Goal: Find specific page/section: Locate a particular part of the current website

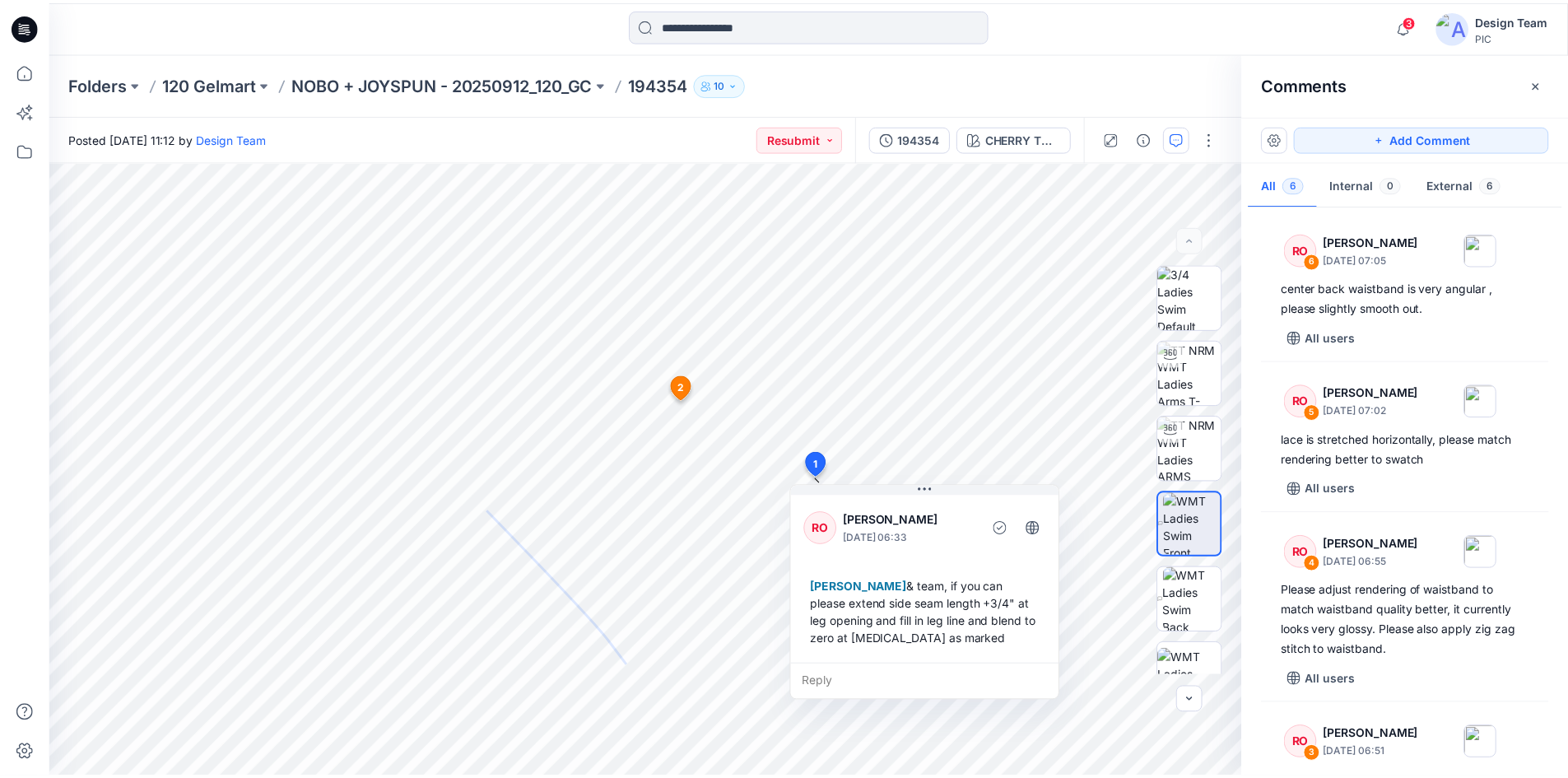
scroll to position [431, 0]
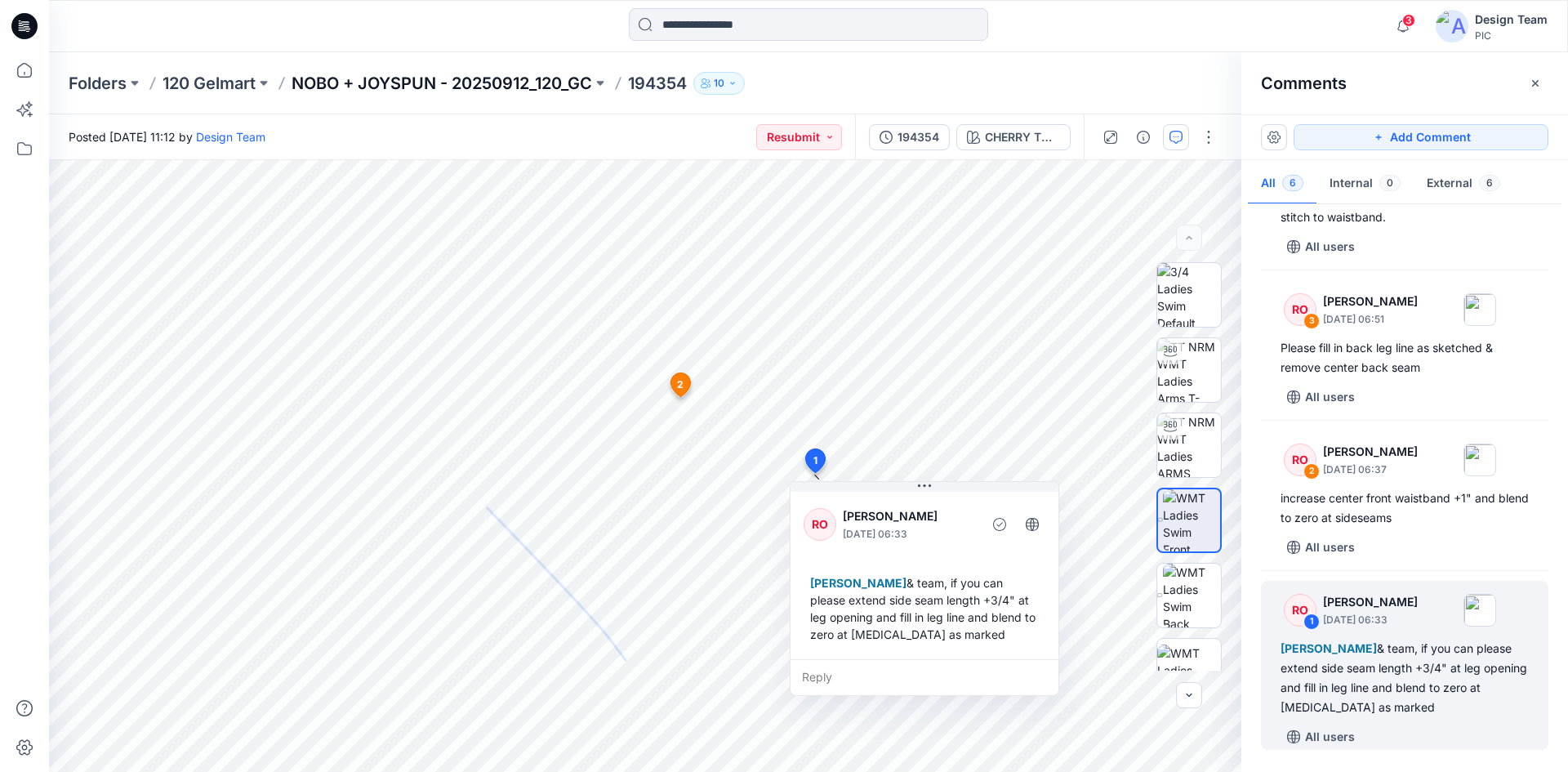
click at [374, 84] on p "NOBO + JOYSPUN - 20250912_120_GC" at bounding box center [441, 83] width 301 height 23
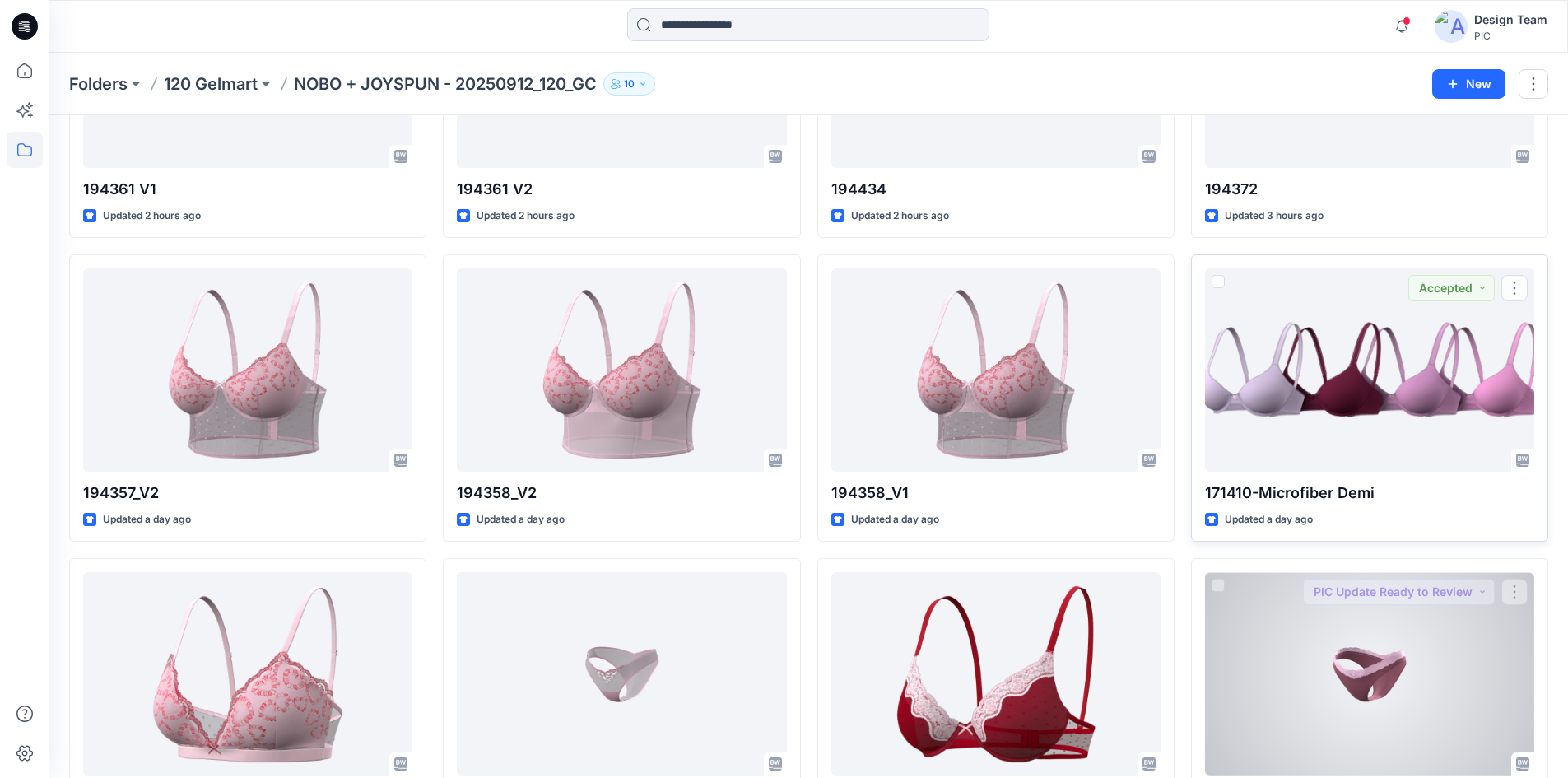
scroll to position [381, 0]
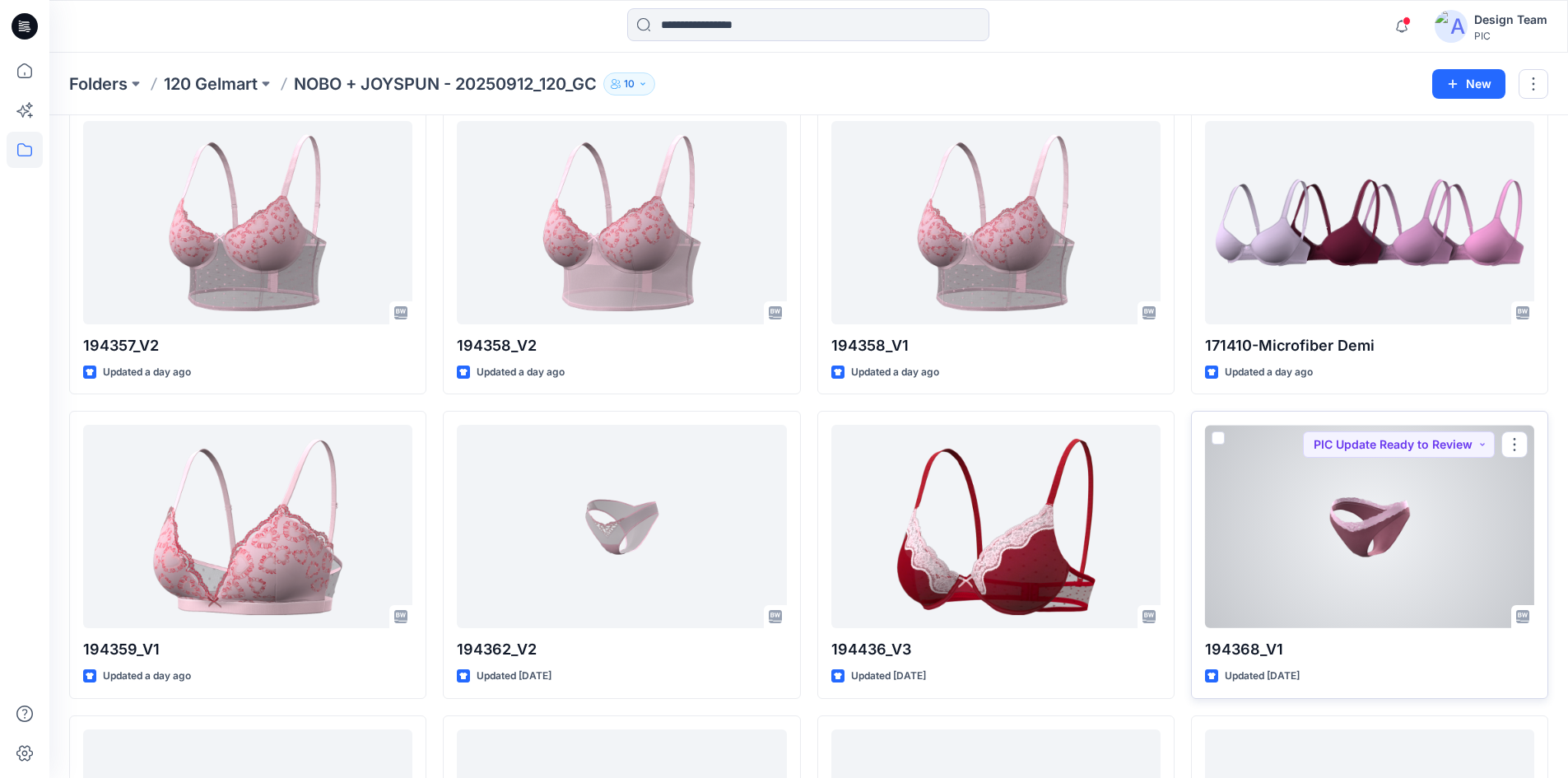
click at [1339, 521] on div at bounding box center [1370, 526] width 329 height 204
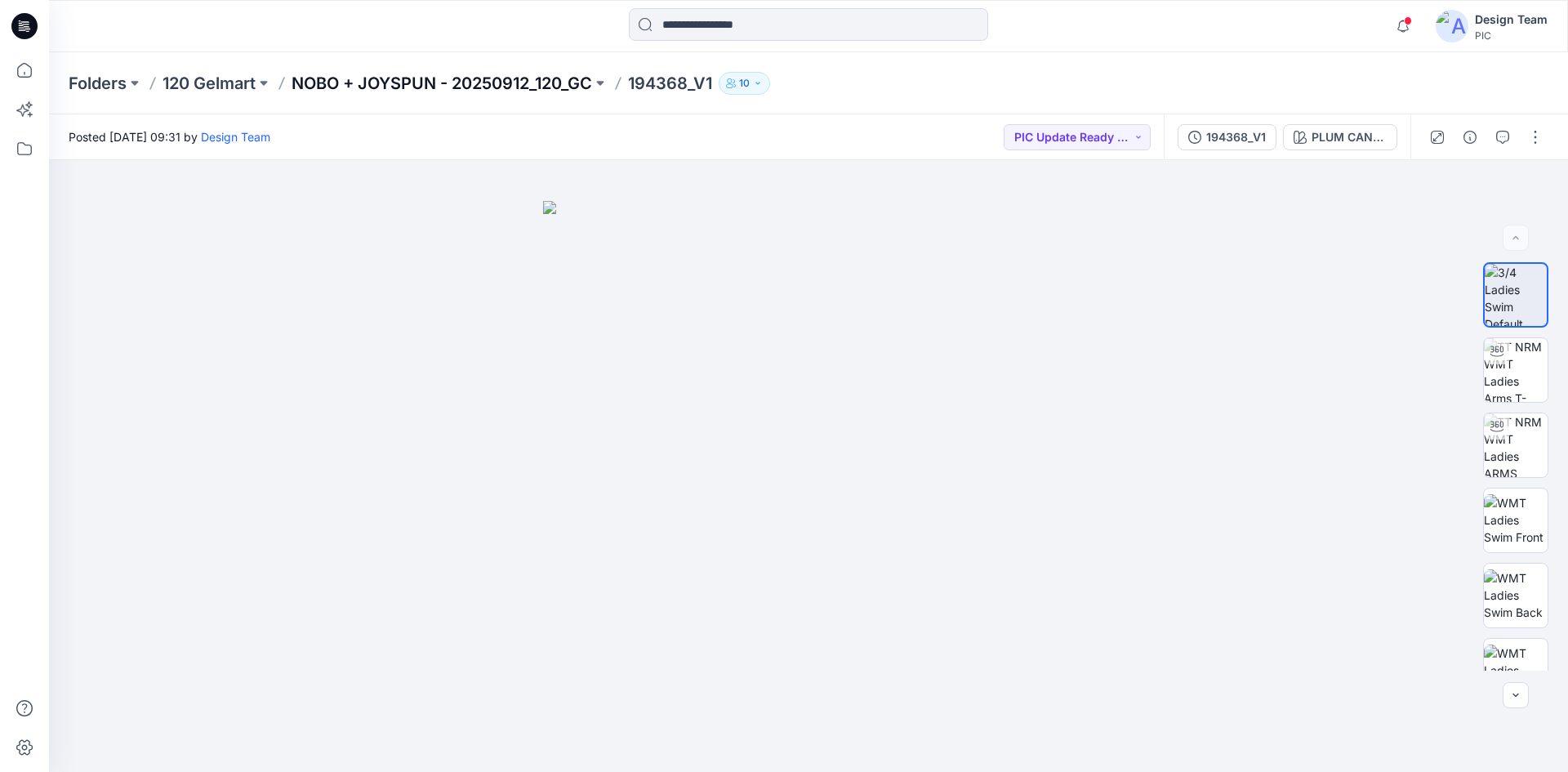
click at [508, 92] on p "NOBO + JOYSPUN - 20250912_120_GC" at bounding box center [441, 83] width 301 height 23
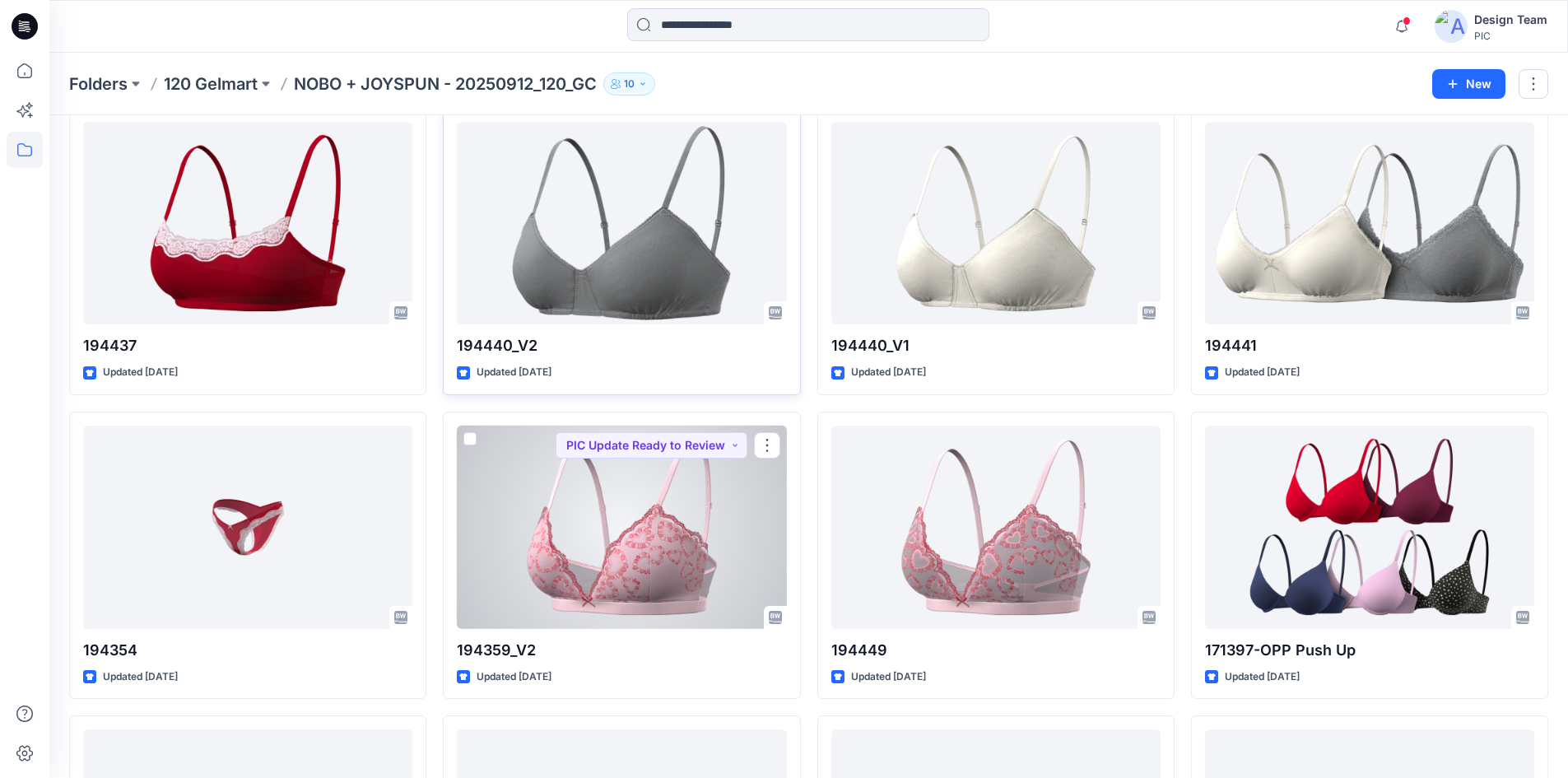
scroll to position [1375, 0]
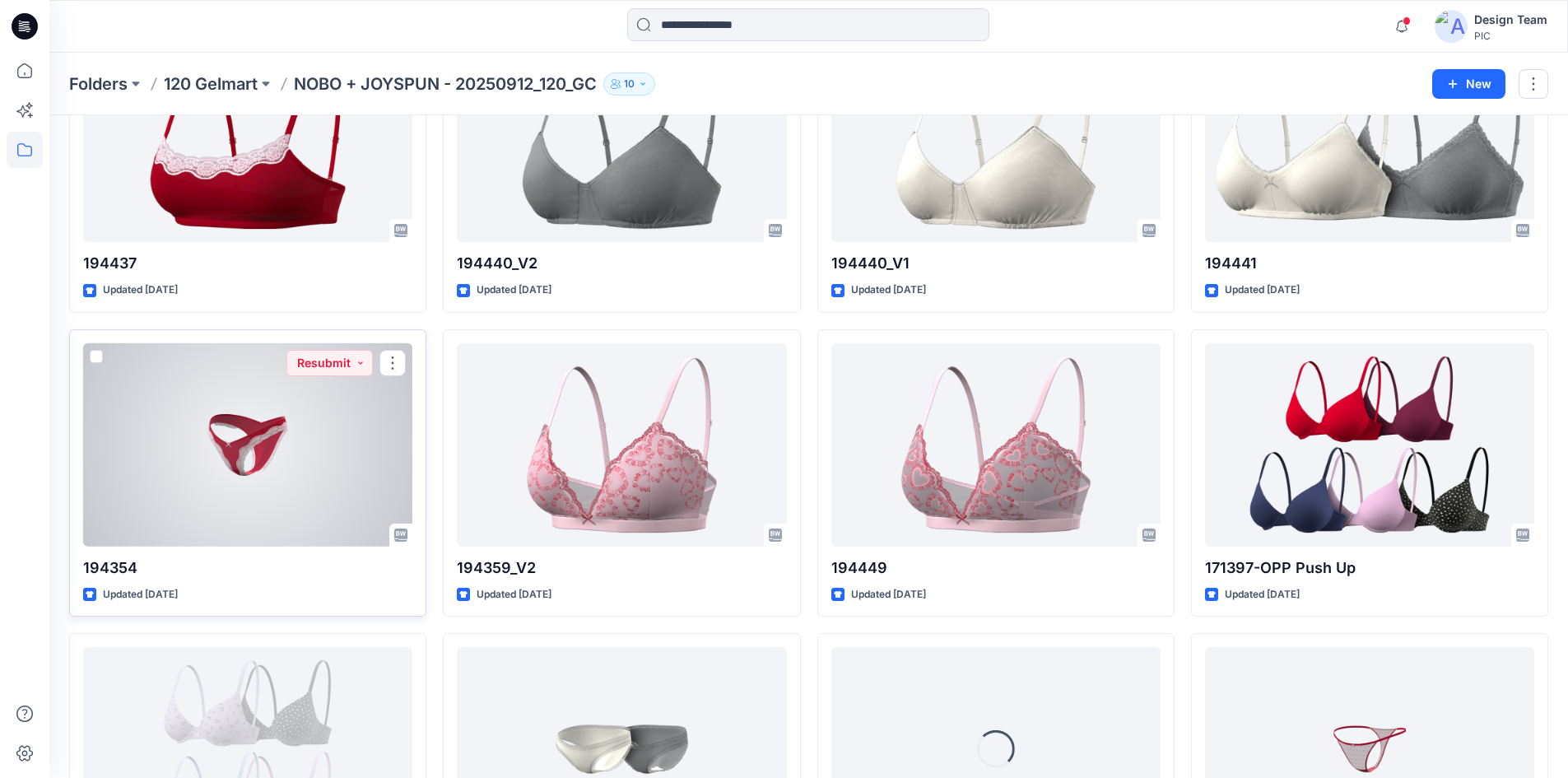
click at [297, 476] on div at bounding box center [247, 445] width 329 height 204
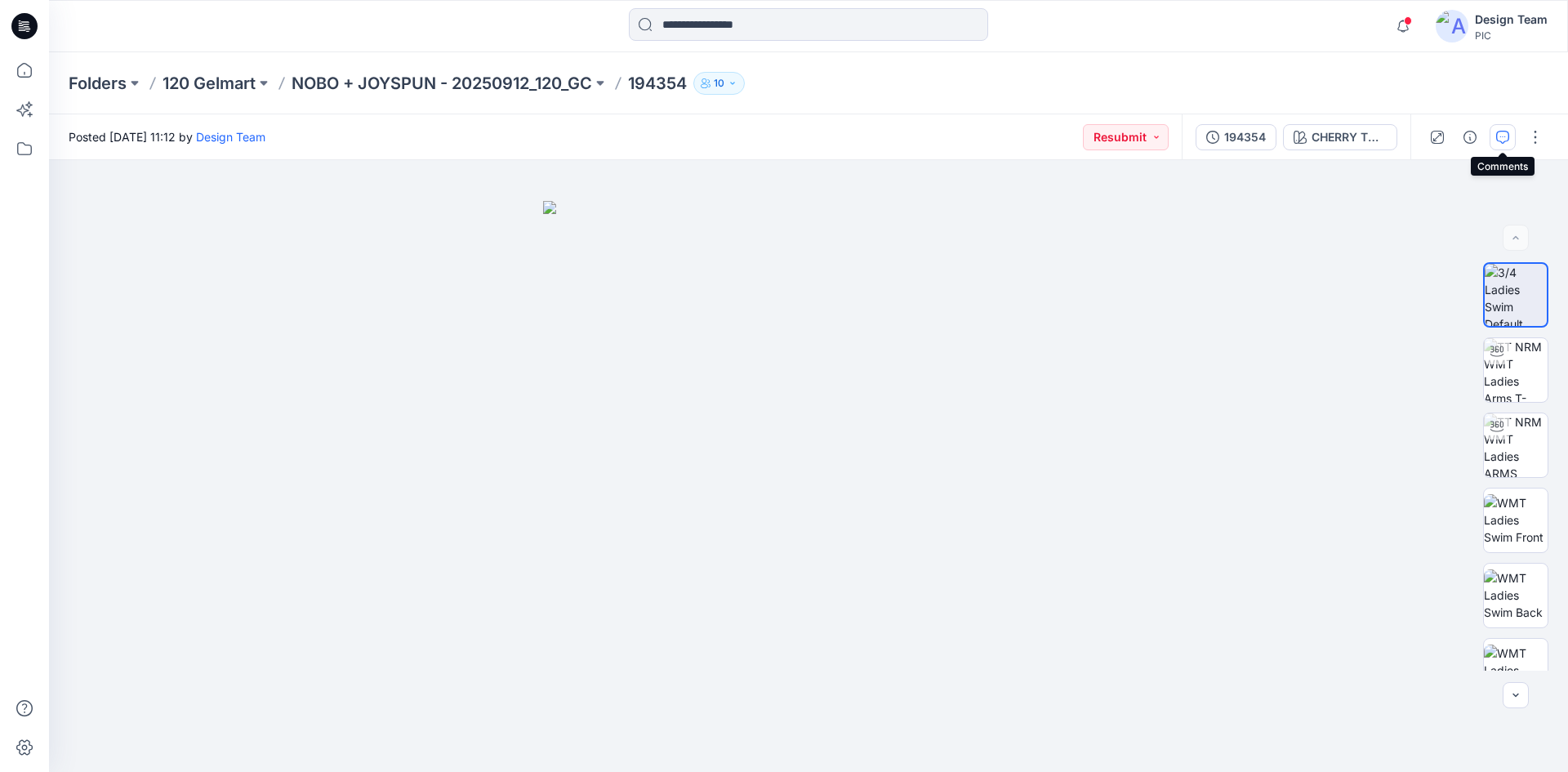
click at [1496, 134] on button "button" at bounding box center [1503, 137] width 26 height 26
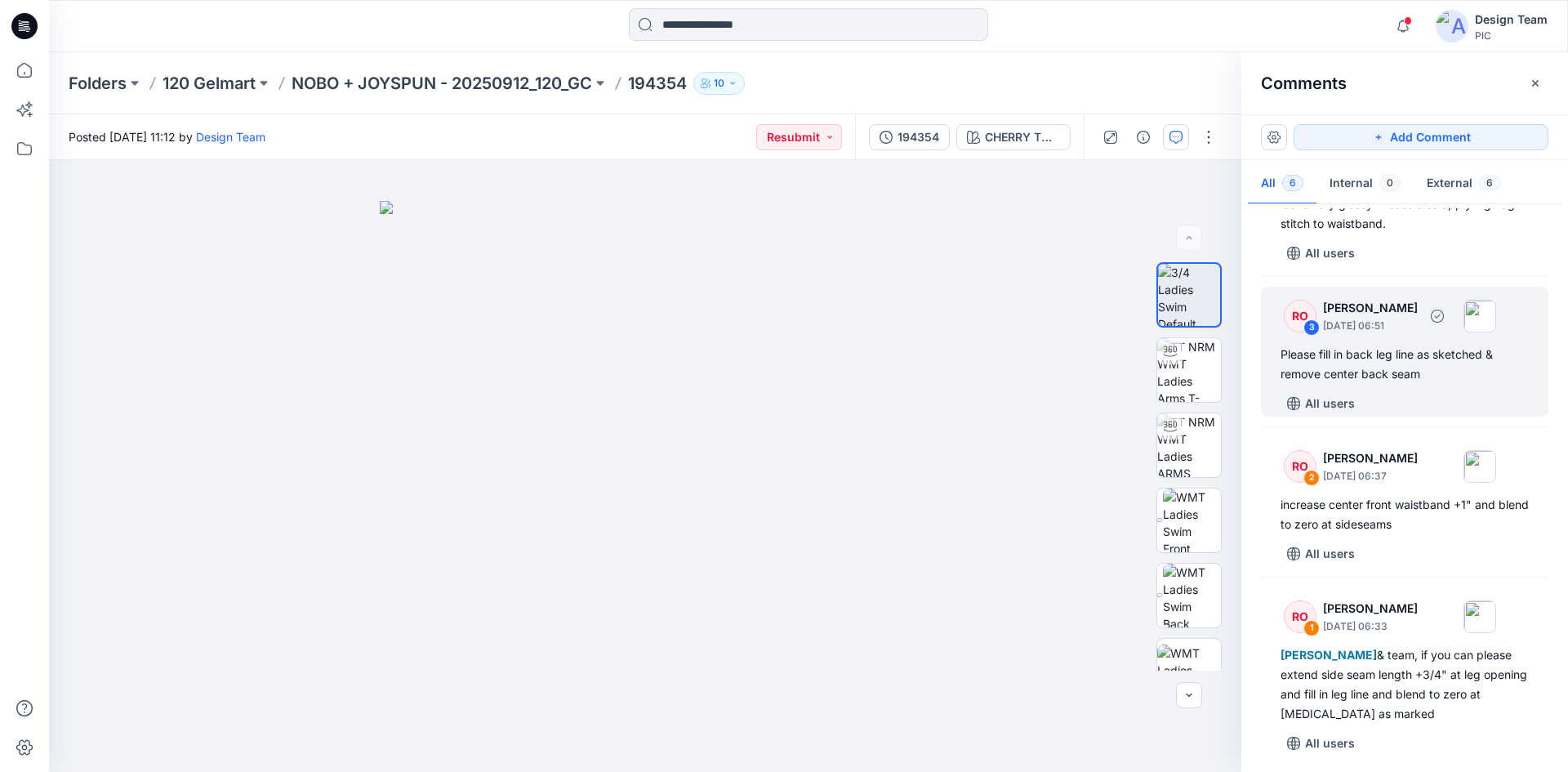
scroll to position [428, 0]
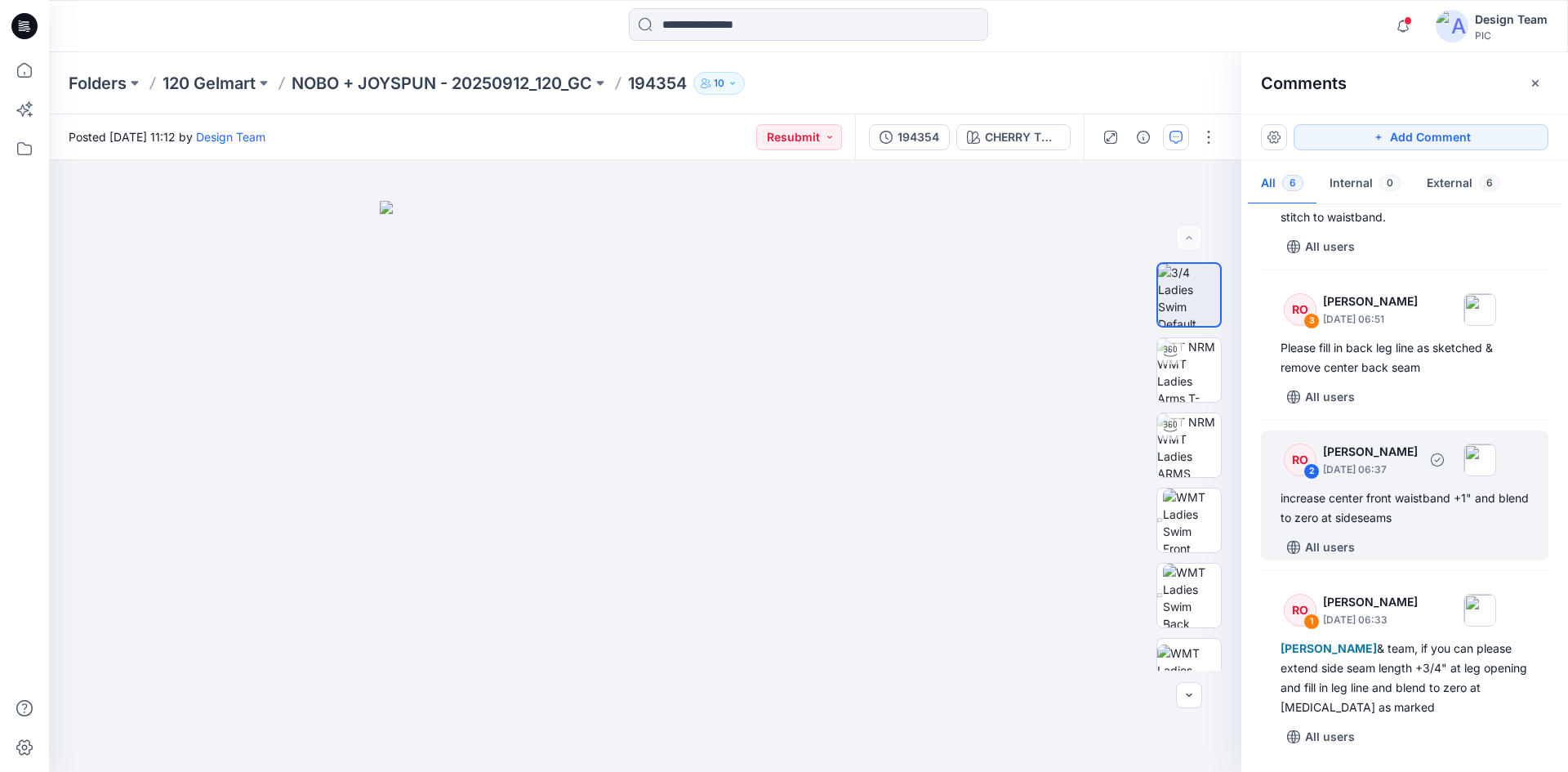
click at [1434, 534] on div "All users" at bounding box center [1415, 547] width 268 height 26
